Goal: Transaction & Acquisition: Purchase product/service

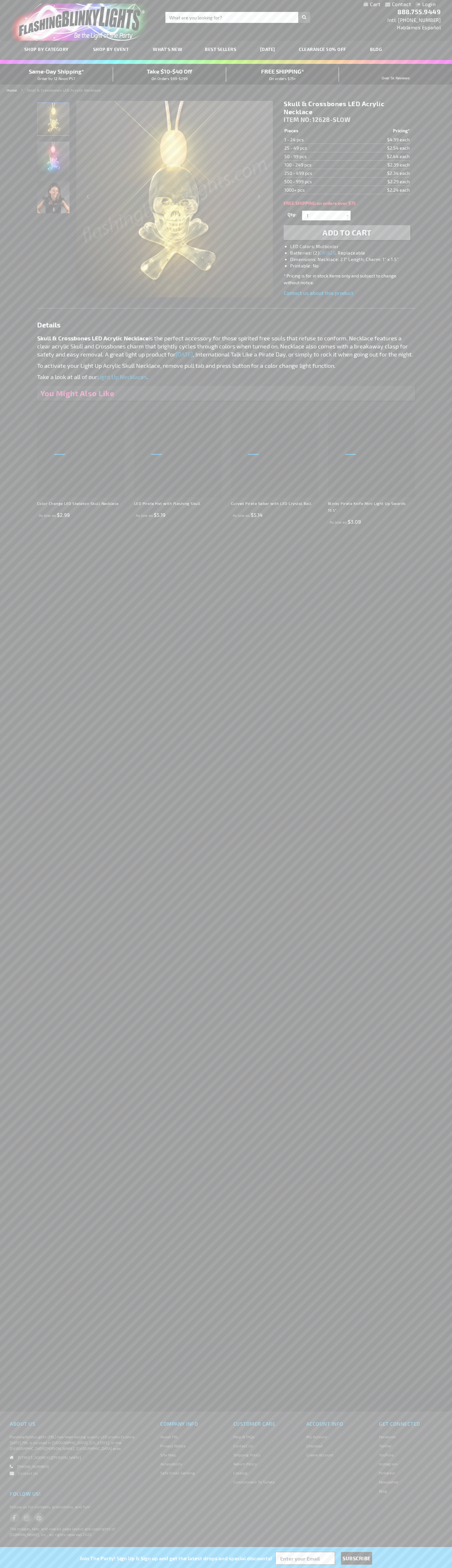
click at [353, 247] on li "LED Colors: Multicolor" at bounding box center [353, 247] width 126 height 7
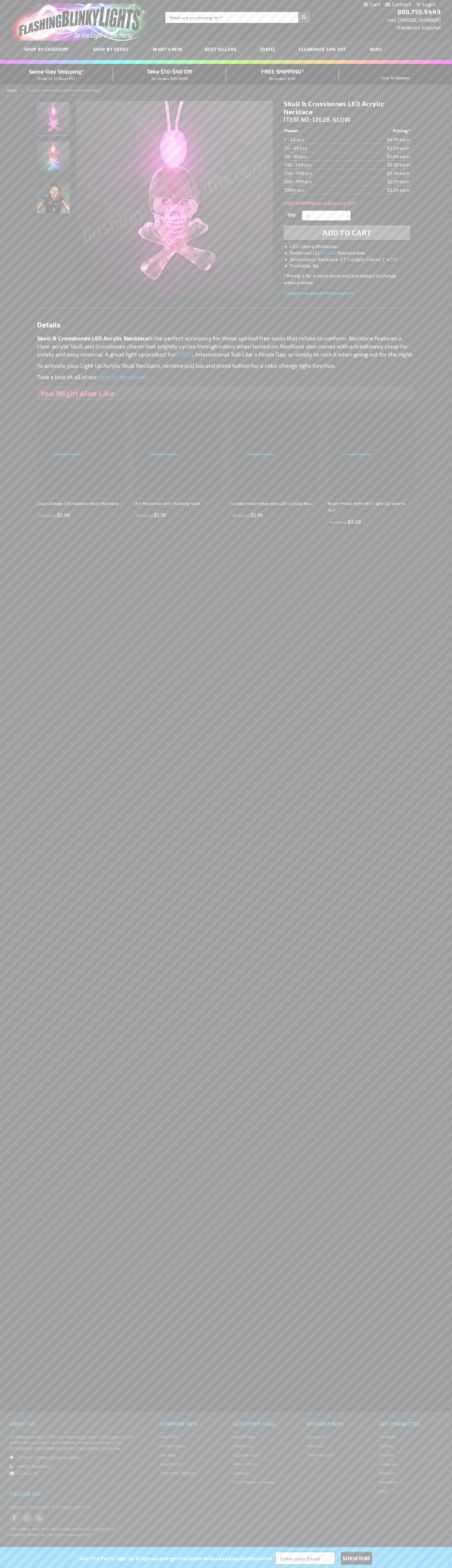
click at [347, 233] on span "Add to Cart" at bounding box center [347, 232] width 49 height 9
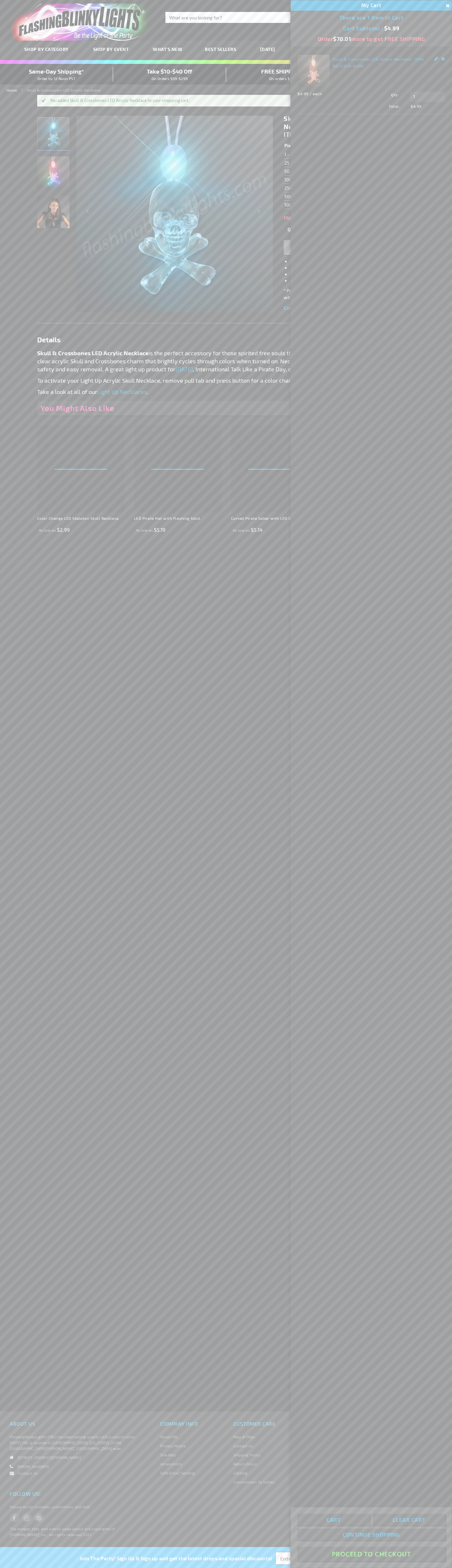
click at [371, 1554] on button "Proceed To Checkout" at bounding box center [371, 1554] width 148 height 15
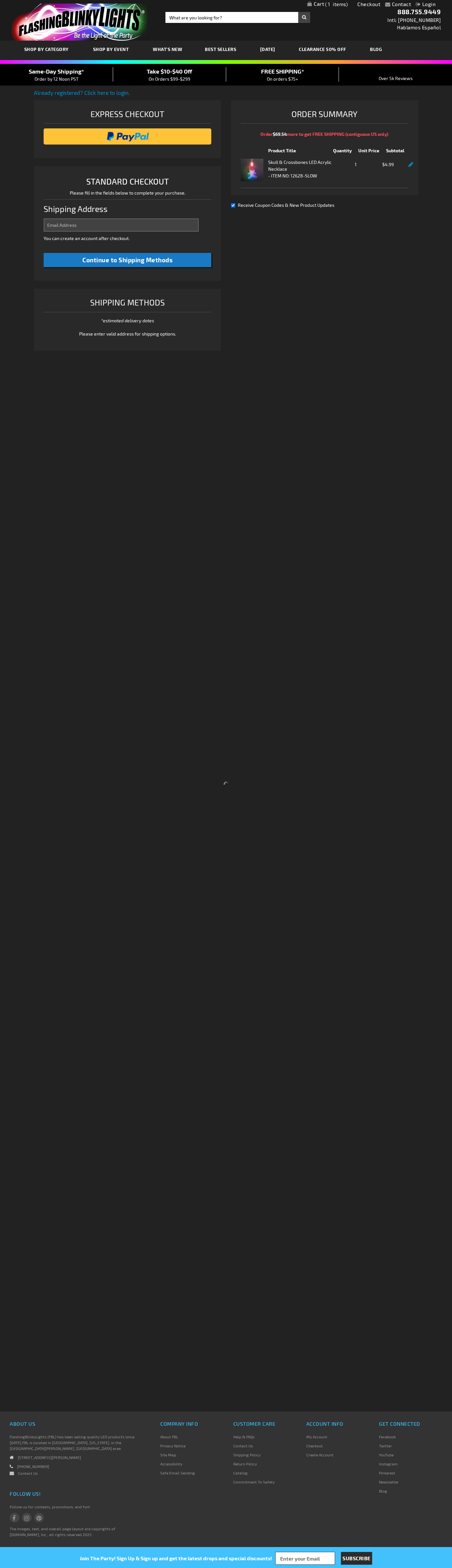
select select "US"
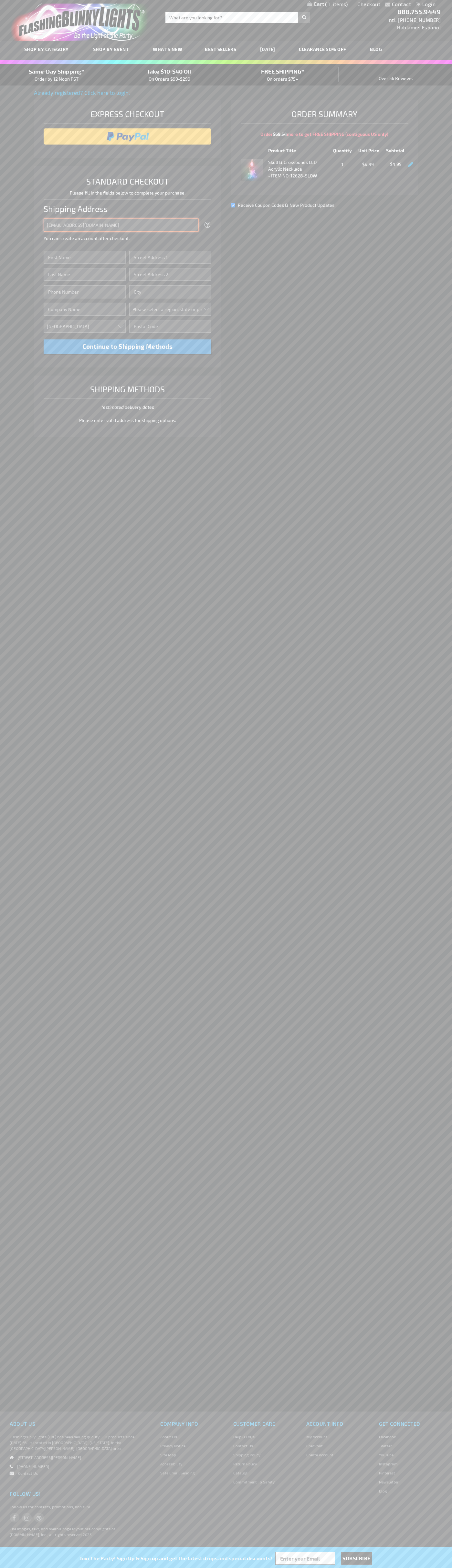
type input "johnsmith005@storebotmail.joonix.net"
type input "John"
type input "201 Colorado St"
type input "First floor"
type input "austin"
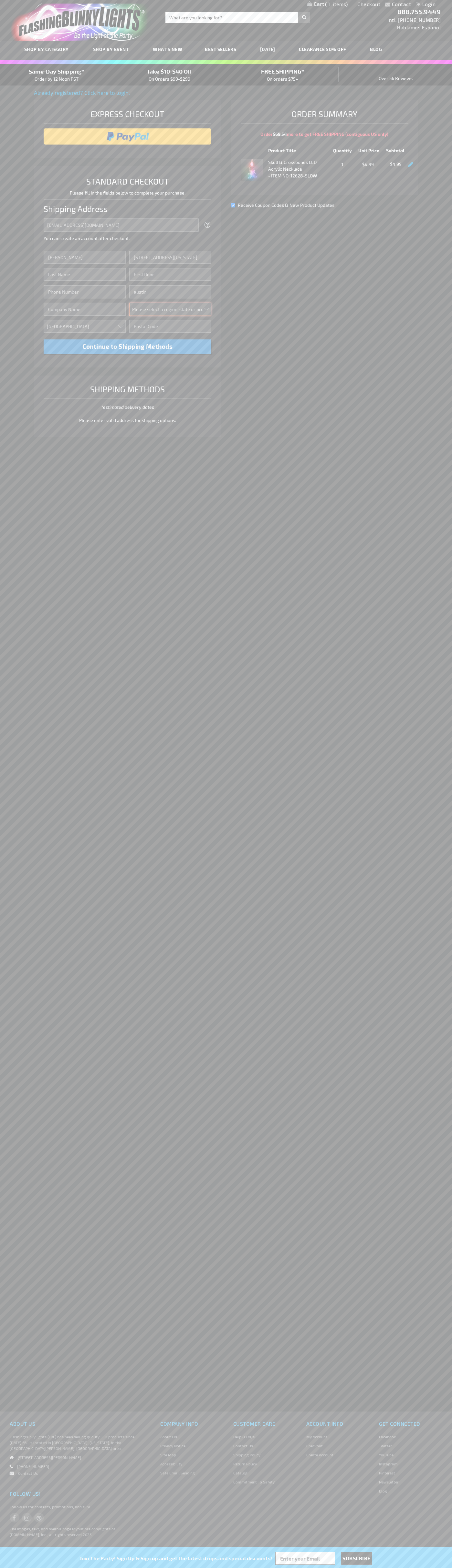
select select "57"
type input "78701"
type input "Smith"
type input "6502530000"
type input "John Smith"
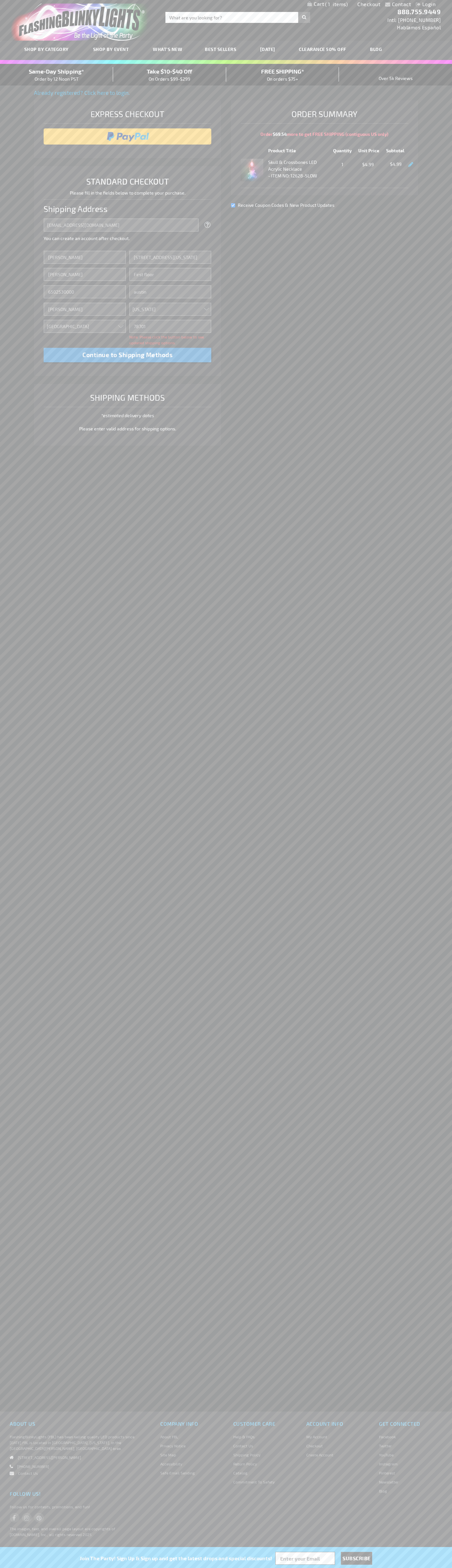
click at [57, 75] on div "Same-Day Shipping* Order by 12 Noon PST" at bounding box center [57, 74] width 113 height 15
click at [127, 136] on input "image" at bounding box center [127, 136] width 161 height 13
